Goal: Transaction & Acquisition: Subscribe to service/newsletter

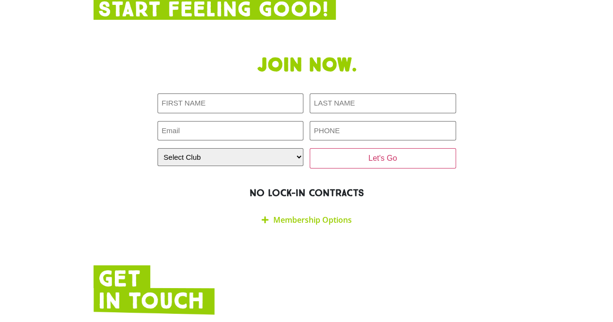
scroll to position [1695, 0]
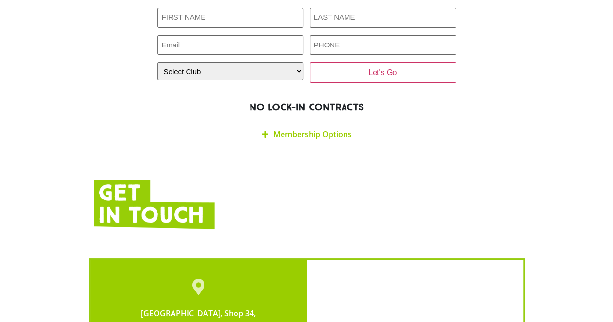
click at [265, 130] on icon at bounding box center [265, 134] width 7 height 8
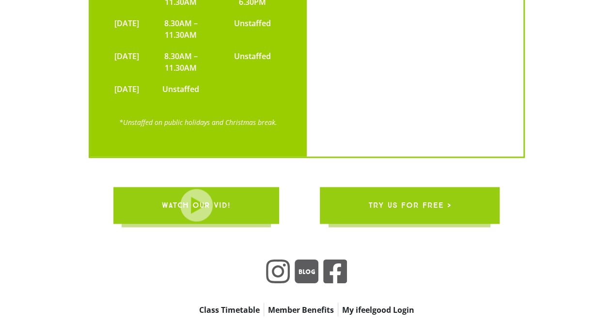
scroll to position [2519, 0]
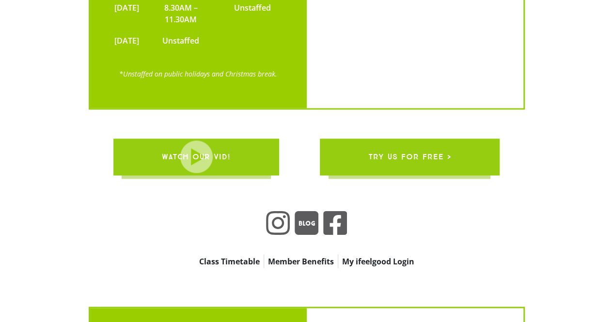
click at [448, 143] on span "try us for free >" at bounding box center [409, 156] width 83 height 27
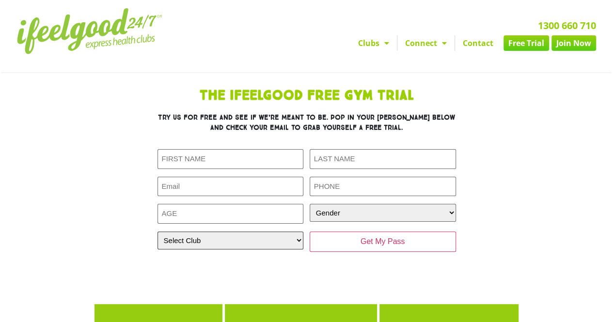
click at [245, 246] on select "Select Club [GEOGRAPHIC_DATA] [GEOGRAPHIC_DATA] [GEOGRAPHIC_DATA] [GEOGRAPHIC_D…" at bounding box center [230, 241] width 146 height 18
select select "[GEOGRAPHIC_DATA]"
click at [157, 232] on select "Select Club [GEOGRAPHIC_DATA] [GEOGRAPHIC_DATA] [GEOGRAPHIC_DATA] [GEOGRAPHIC_D…" at bounding box center [230, 241] width 146 height 18
